Goal: Task Accomplishment & Management: Manage account settings

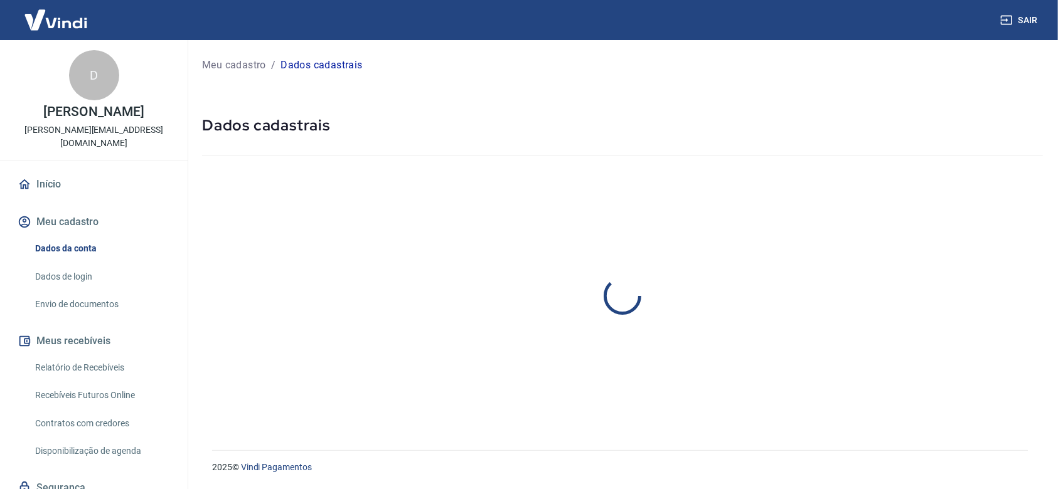
select select "SP"
select select "business"
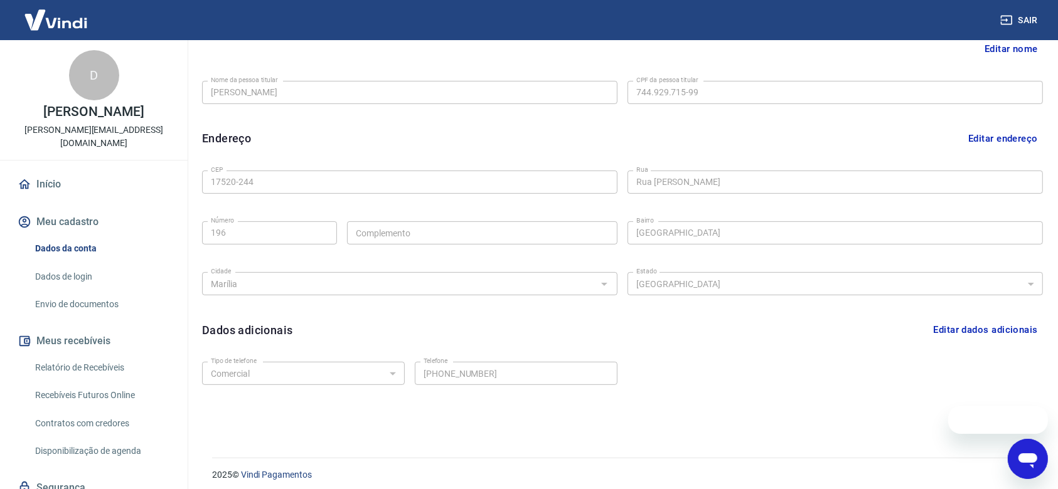
scroll to position [313, 0]
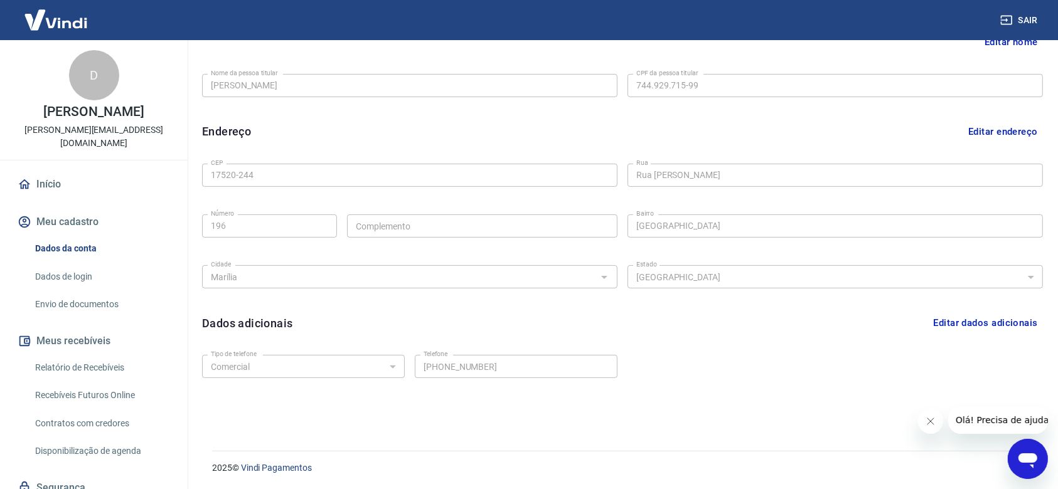
click at [92, 292] on link "Envio de documentos" at bounding box center [101, 305] width 142 height 26
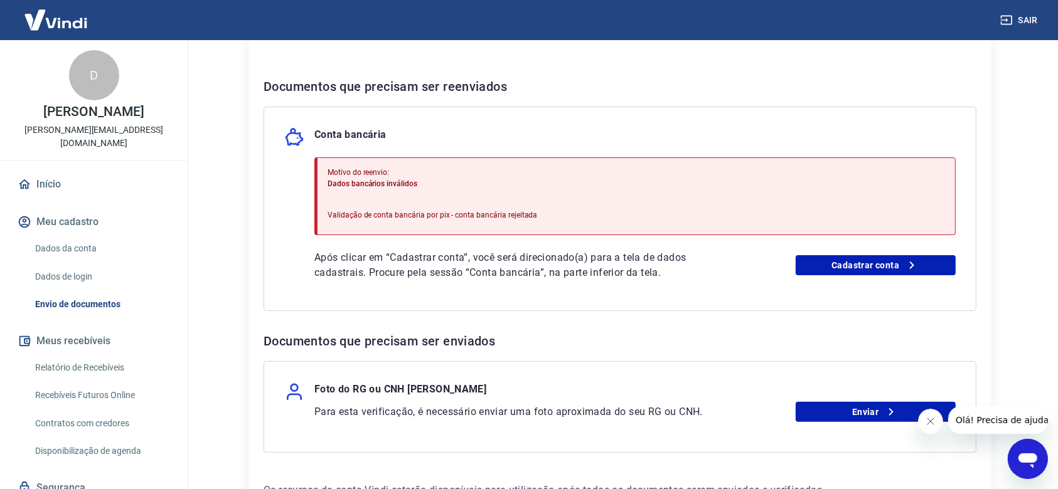
scroll to position [320, 0]
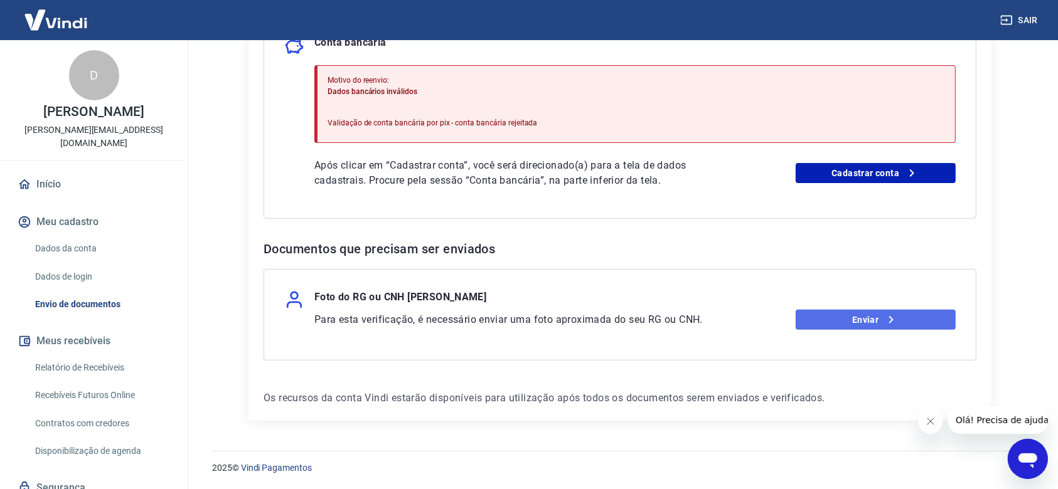
click at [875, 318] on link "Enviar" at bounding box center [875, 320] width 161 height 20
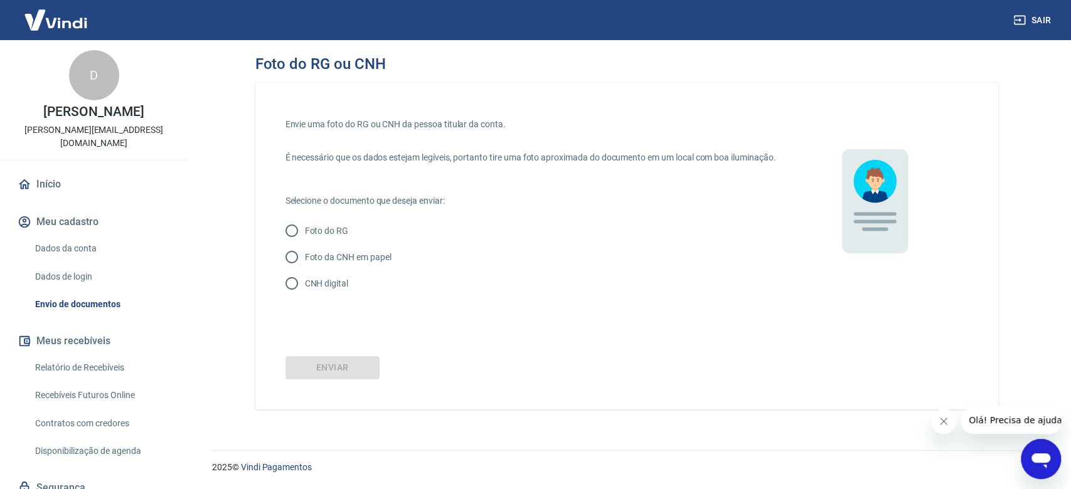
click at [57, 236] on link "Dados da conta" at bounding box center [101, 249] width 142 height 26
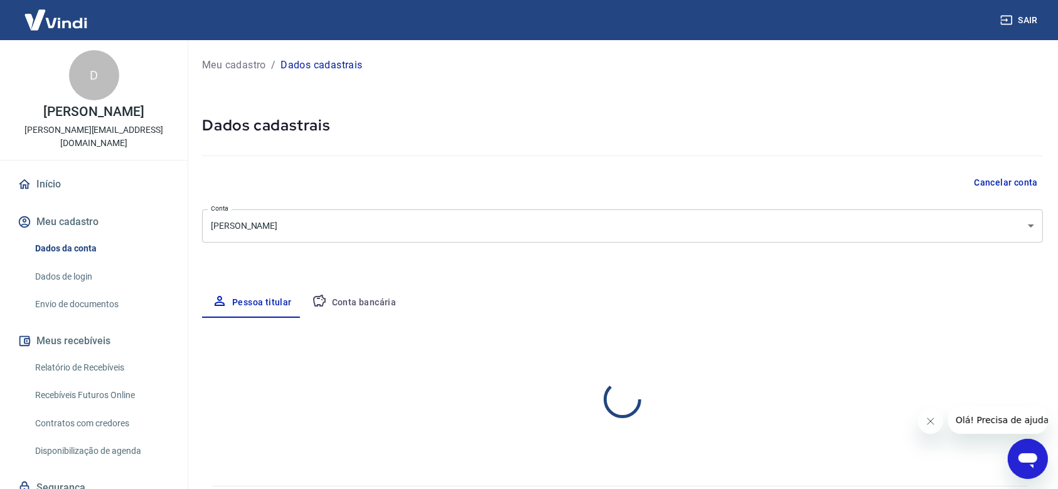
select select "SP"
select select "business"
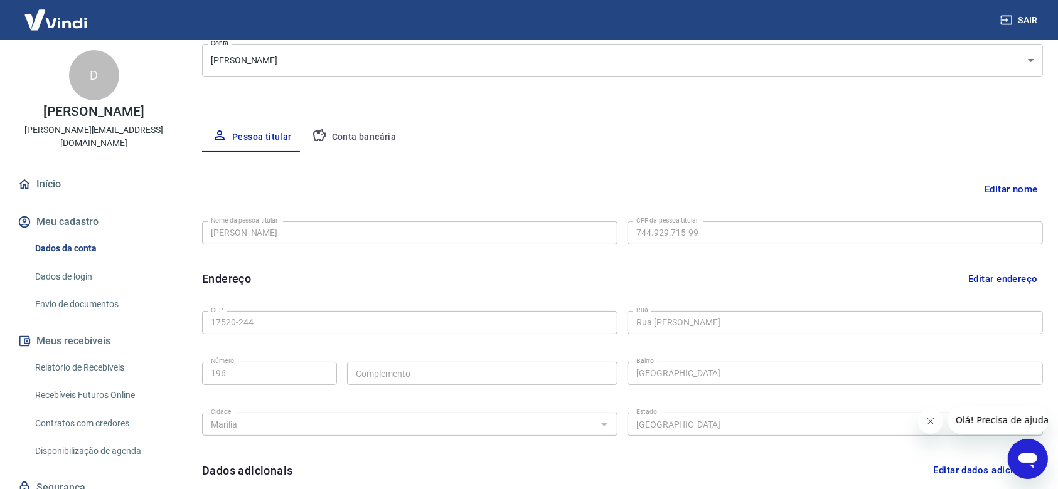
scroll to position [146, 0]
